Goal: Task Accomplishment & Management: Use online tool/utility

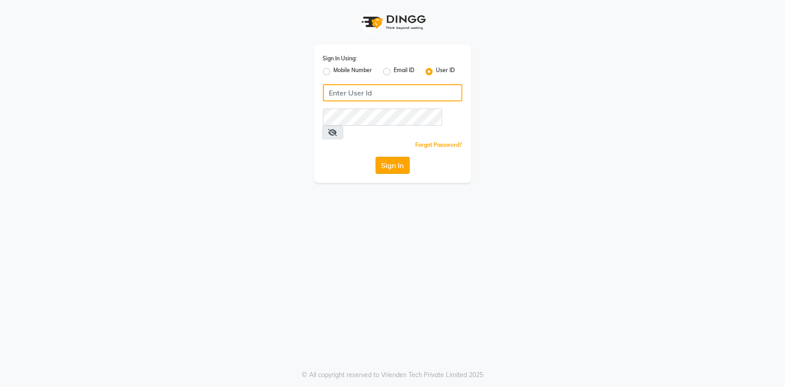
type input "e2296-01"
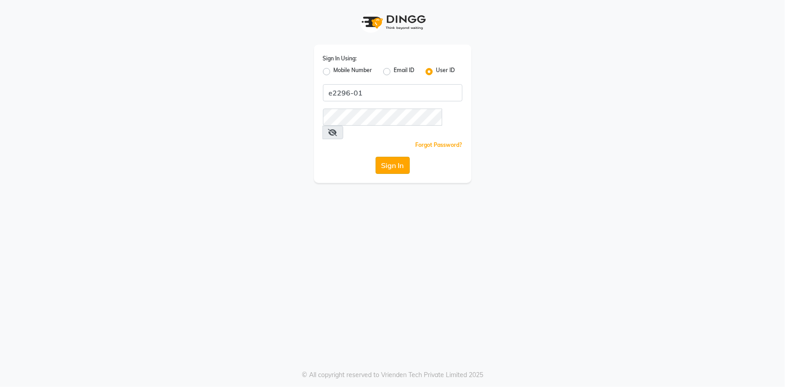
click at [400, 157] on button "Sign In" at bounding box center [393, 165] width 34 height 17
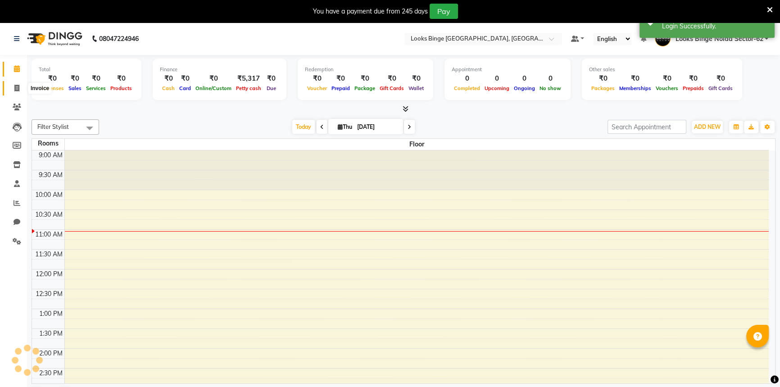
select select "en"
click at [12, 84] on span at bounding box center [17, 88] width 16 height 10
select select "service"
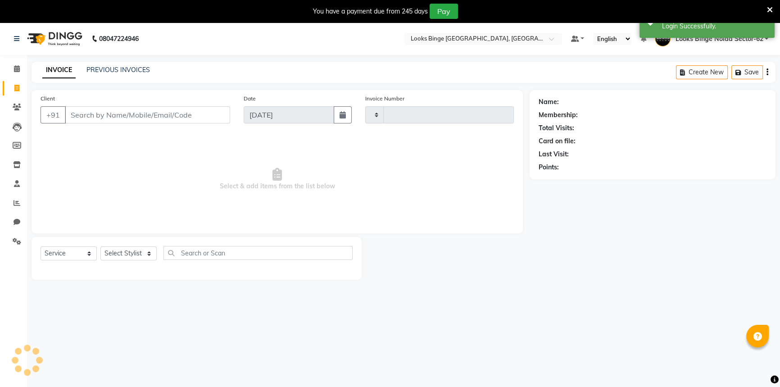
type input "1807"
select select "5378"
click at [131, 257] on select "Select Stylist" at bounding box center [128, 253] width 56 height 14
select select "41627"
click at [100, 246] on select "Select Stylist ANJALI [PERSON_NAME] [PERSON_NAME] Counter_Sales Kasim Looks Bin…" at bounding box center [130, 253] width 60 height 14
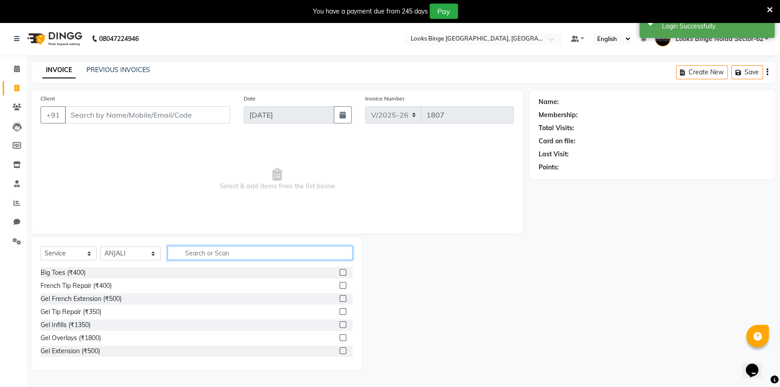
click at [183, 252] on input "text" at bounding box center [259, 253] width 185 height 14
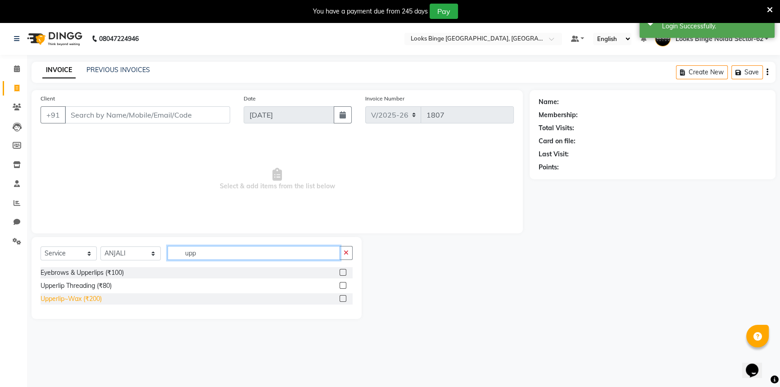
type input "upp"
click at [81, 300] on div "Upperlip~Wax (₹200)" at bounding box center [71, 298] width 61 height 9
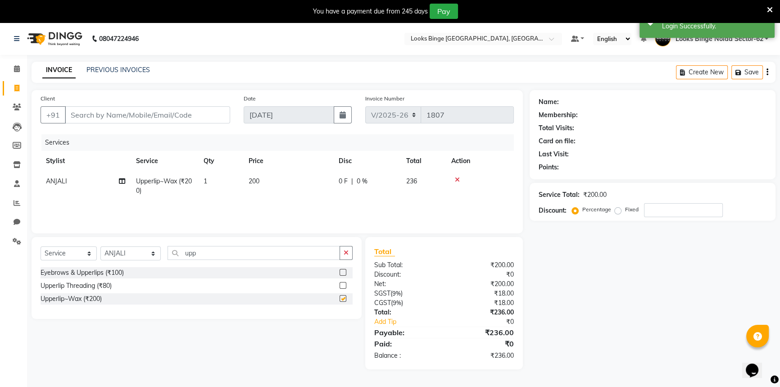
checkbox input "false"
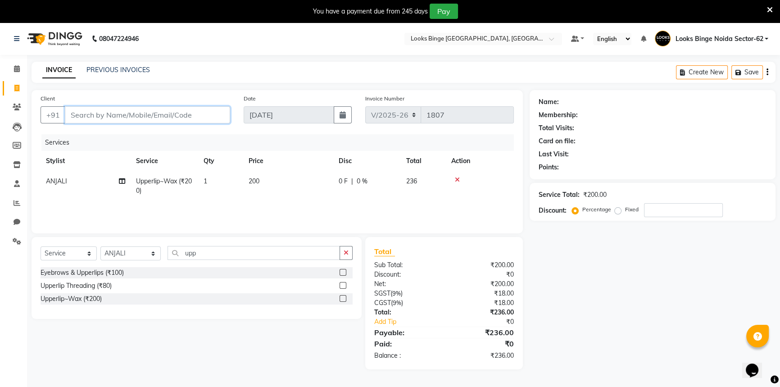
click at [141, 117] on input "Client" at bounding box center [147, 114] width 165 height 17
type input "9"
type input "0"
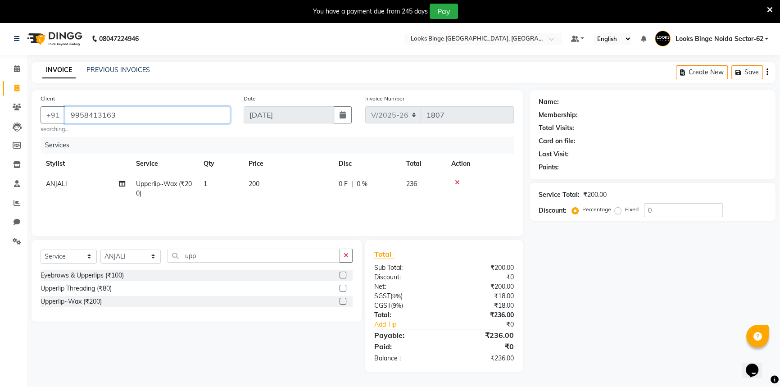
type input "9958413163"
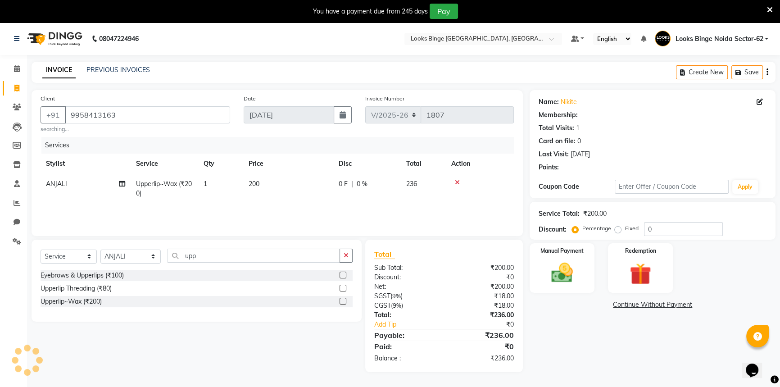
select select "1: Object"
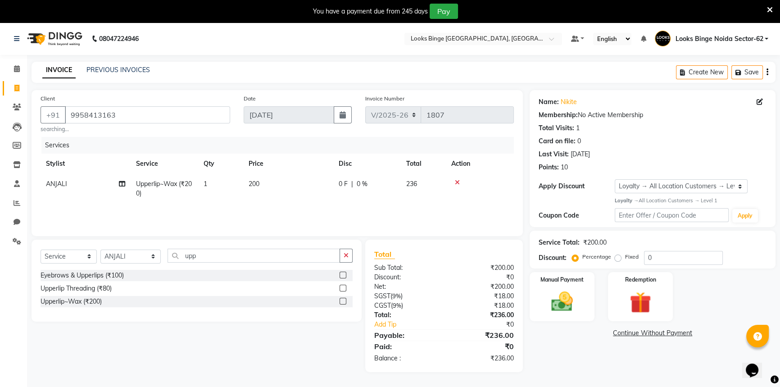
click at [299, 191] on td "200" at bounding box center [288, 189] width 90 height 30
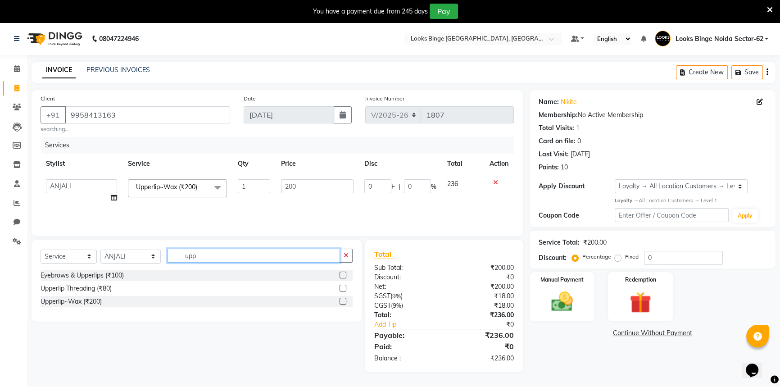
drag, startPoint x: 204, startPoint y: 259, endPoint x: 87, endPoint y: 260, distance: 117.5
click at [87, 260] on div "Select Service Product Membership Package Voucher Prepaid Gift Card Select Styl…" at bounding box center [197, 258] width 312 height 21
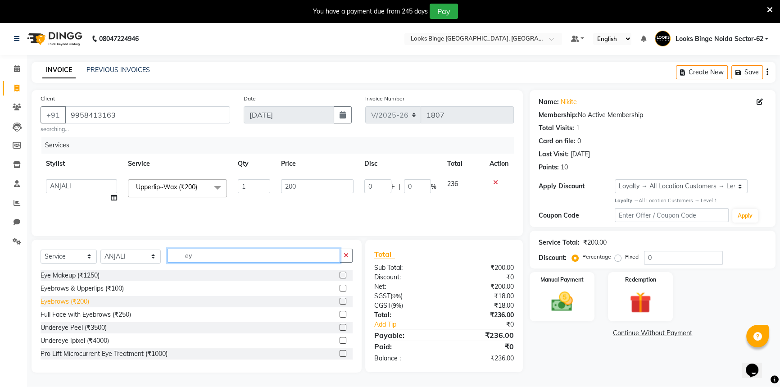
type input "ey"
click at [45, 298] on div "Eyebrows (₹200)" at bounding box center [65, 301] width 49 height 9
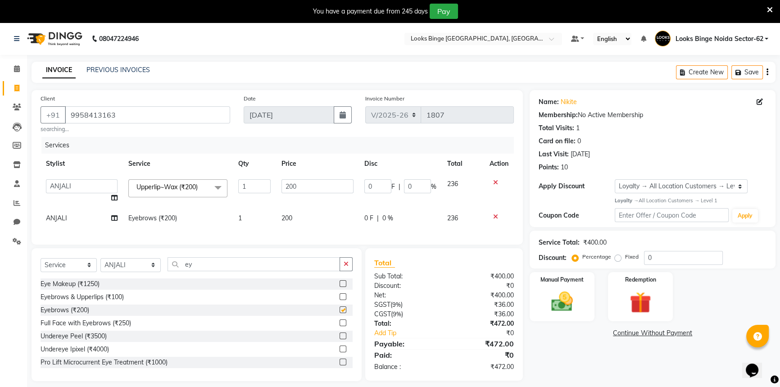
checkbox input "false"
click at [334, 189] on input "200" at bounding box center [317, 186] width 72 height 14
drag, startPoint x: 338, startPoint y: 186, endPoint x: 207, endPoint y: 183, distance: 131.9
click at [207, 183] on tr "ANJALI Annu [PERSON_NAME] [PERSON_NAME] Counter_Sales Kasim Looks Binge Noida S…" at bounding box center [277, 191] width 473 height 34
type input "150"
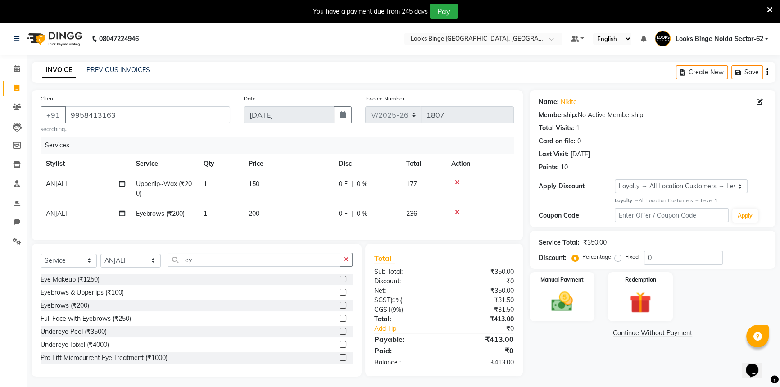
click at [306, 231] on div "Services Stylist Service Qty Price Disc Total Action ANJALI Upperlip~Wax (₹200)…" at bounding box center [277, 184] width 473 height 94
click at [321, 205] on td "200" at bounding box center [288, 213] width 90 height 20
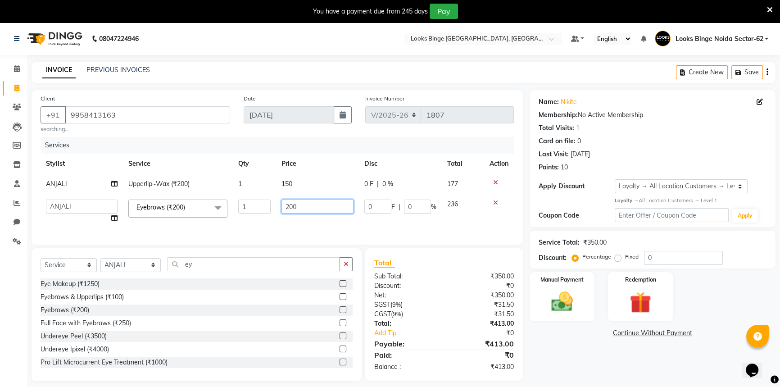
click at [321, 211] on input "200" at bounding box center [317, 206] width 72 height 14
drag, startPoint x: 321, startPoint y: 208, endPoint x: 236, endPoint y: 208, distance: 84.6
click at [236, 208] on tr "ANJALI Annu [PERSON_NAME] [PERSON_NAME] Counter_Sales Kasim Looks Binge Noida S…" at bounding box center [277, 211] width 473 height 34
type input "50"
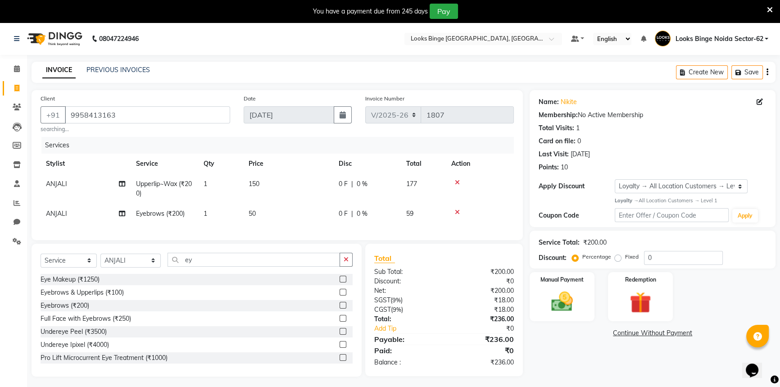
click at [318, 157] on th "Price" at bounding box center [288, 163] width 90 height 20
click at [577, 311] on img at bounding box center [562, 301] width 36 height 26
click at [604, 331] on span "UPI" at bounding box center [602, 333] width 14 height 10
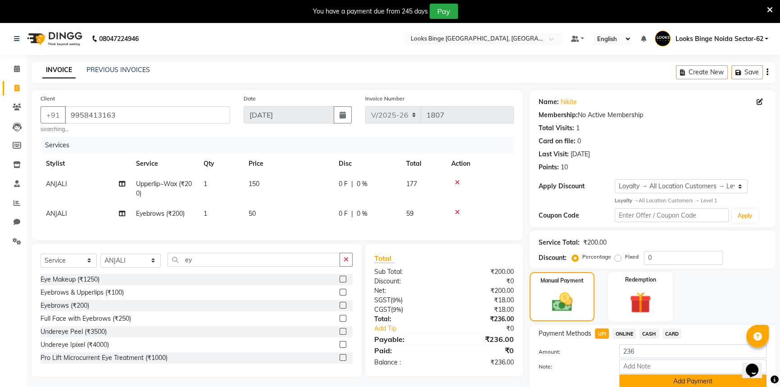
click at [632, 376] on button "Add Payment" at bounding box center [692, 381] width 147 height 14
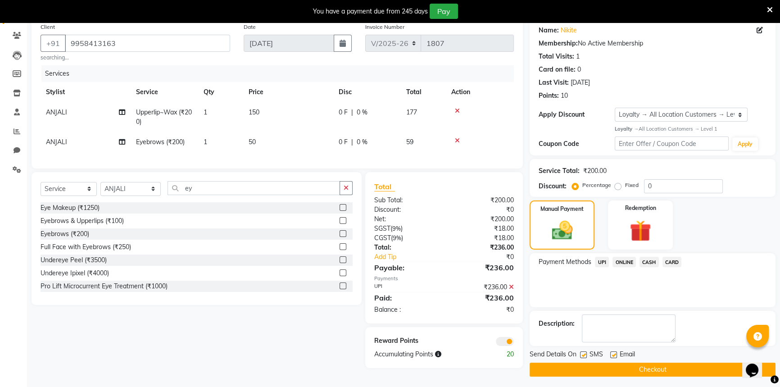
scroll to position [74, 0]
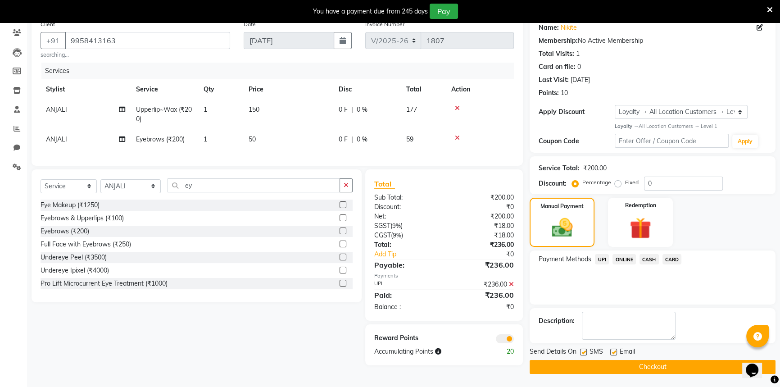
click at [637, 369] on button "Checkout" at bounding box center [652, 367] width 246 height 14
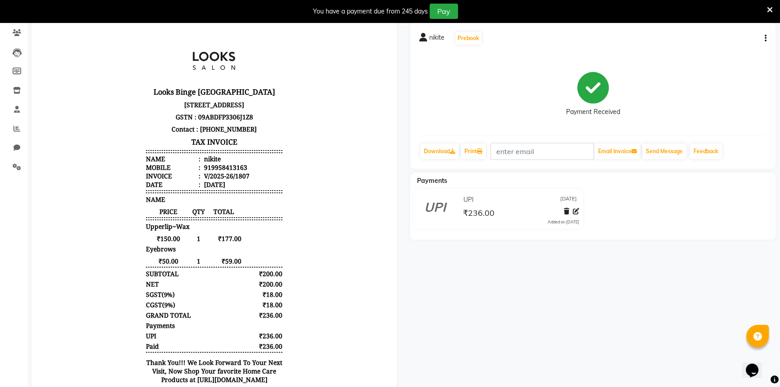
click at [765, 9] on div "You have a payment due from 245 days Pay" at bounding box center [385, 11] width 763 height 15
click at [241, 238] on icon at bounding box center [173, 242] width 136 height 9
